Goal: Download file/media

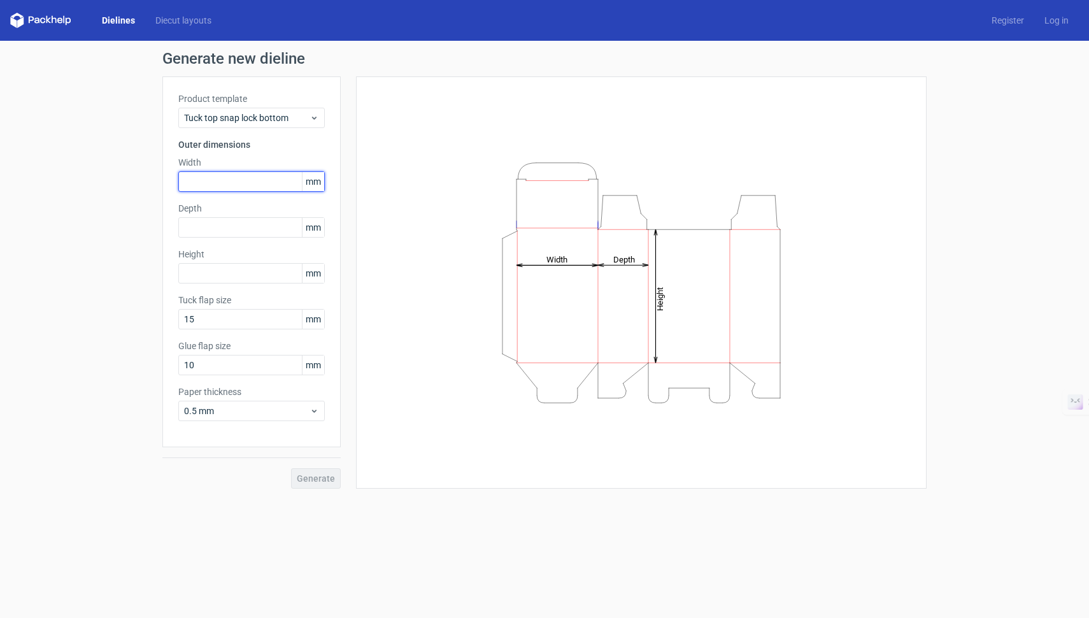
click at [218, 183] on input "text" at bounding box center [251, 181] width 146 height 20
type input "50"
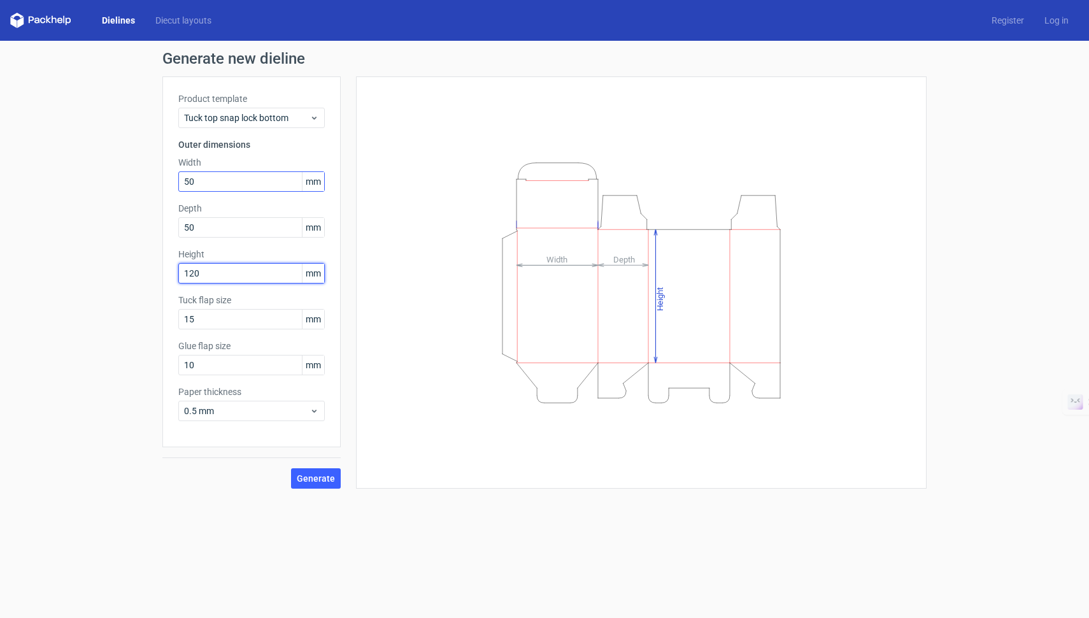
type input "120"
click at [315, 481] on span "Generate" at bounding box center [316, 478] width 38 height 9
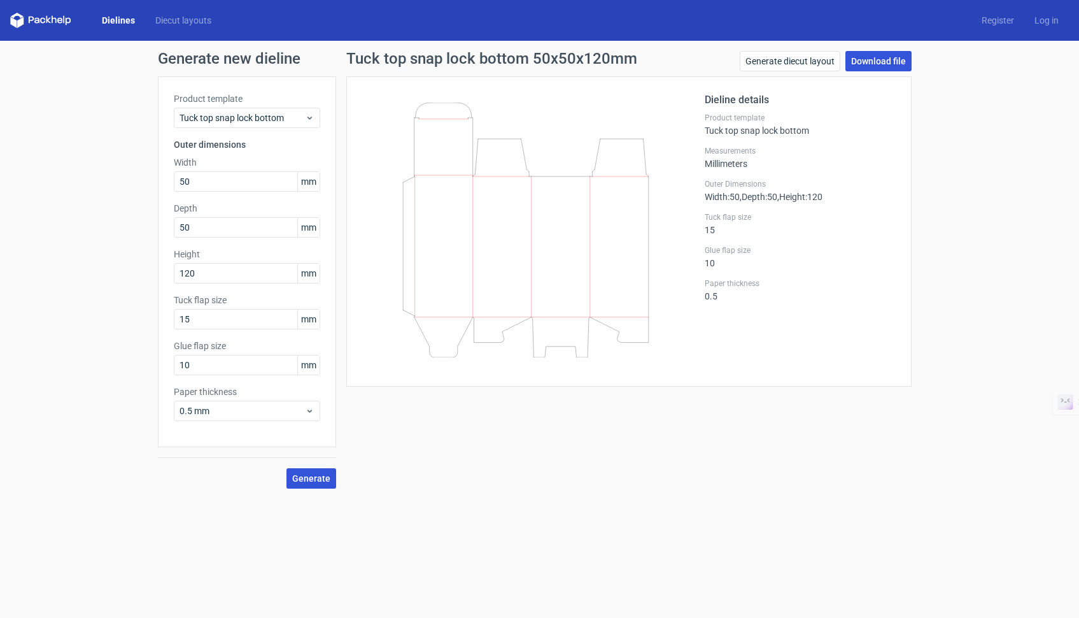
click at [886, 59] on link "Download file" at bounding box center [879, 61] width 66 height 20
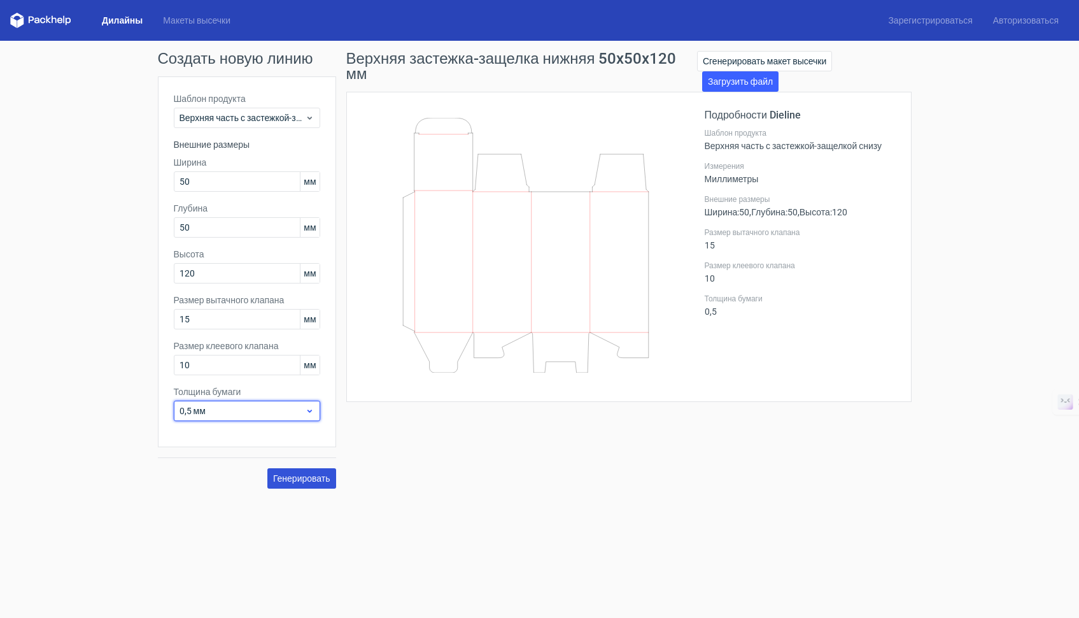
click at [294, 401] on div "0,5 мм" at bounding box center [247, 411] width 146 height 20
click at [466, 467] on div "Верхняя застежка-защелка нижняя 50x50x120 мм Сгенерировать макет высечки Загруз…" at bounding box center [629, 270] width 586 height 438
click at [469, 441] on div "Верхняя застежка-защелка нижняя 50x50x120 мм Сгенерировать макет высечки Загруз…" at bounding box center [629, 270] width 586 height 438
click at [449, 491] on div "Создать новую линию Шаблон продукта Верхняя часть с застежкой-защелкой снизу Вн…" at bounding box center [539, 270] width 1079 height 458
